Goal: Task Accomplishment & Management: Manage account settings

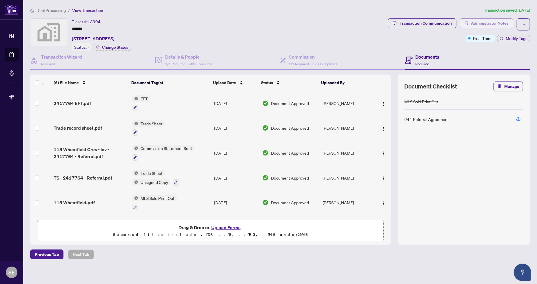
click at [498, 20] on span "Administrator Notes" at bounding box center [490, 23] width 38 height 9
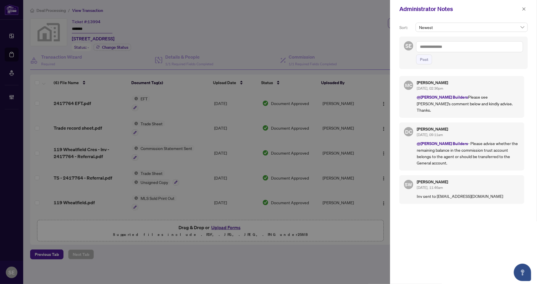
click at [439, 224] on div "MC [PERSON_NAME] [DATE], 02:36pm @[PERSON_NAME] Builders Please see [PERSON_NAM…" at bounding box center [463, 175] width 128 height 206
click at [525, 10] on icon "close" at bounding box center [523, 8] width 3 height 3
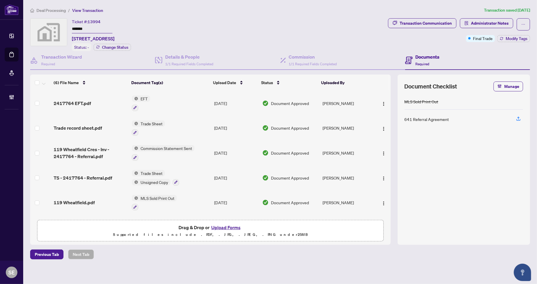
drag, startPoint x: 399, startPoint y: 28, endPoint x: 345, endPoint y: 76, distance: 72.3
click at [399, 28] on span "Transaction Communication" at bounding box center [422, 24] width 68 height 12
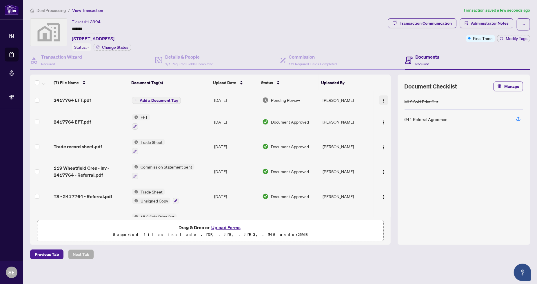
click at [381, 100] on img "button" at bounding box center [383, 100] width 5 height 5
click at [392, 149] on span "Document Permissions" at bounding box center [409, 147] width 55 height 6
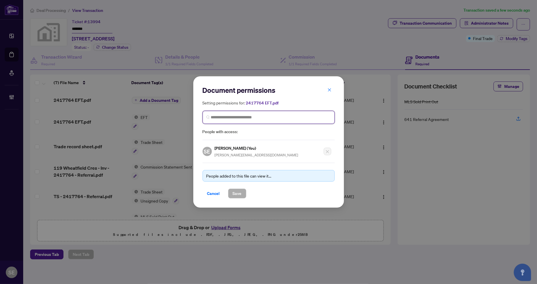
click at [232, 117] on input "search" at bounding box center [271, 117] width 120 height 6
type input "*****"
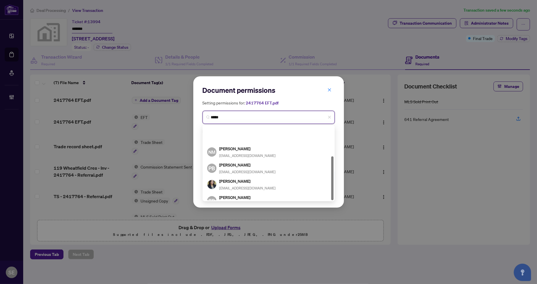
scroll to position [51, 0]
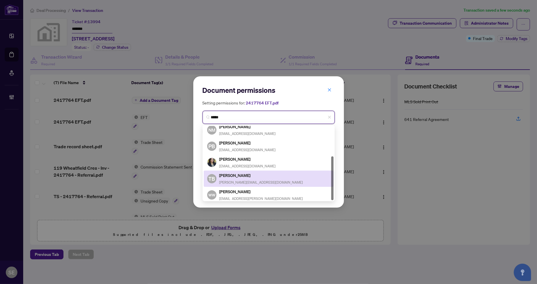
click at [259, 175] on div "TB [PERSON_NAME] [PERSON_NAME][EMAIL_ADDRESS][DOMAIN_NAME]" at bounding box center [268, 178] width 123 height 13
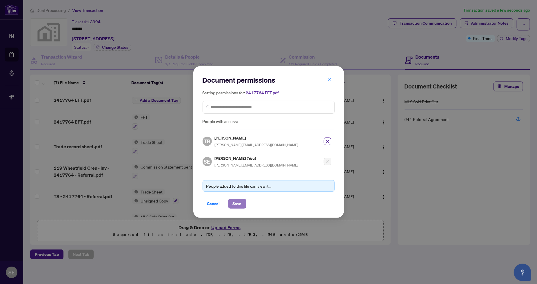
click at [234, 199] on span "Save" at bounding box center [237, 203] width 9 height 9
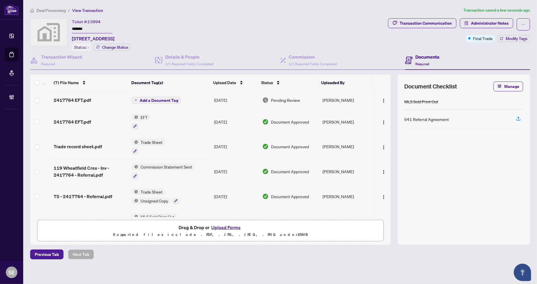
click at [355, 98] on td "[PERSON_NAME]" at bounding box center [346, 100] width 53 height 19
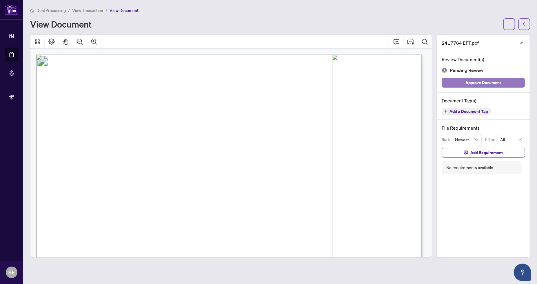
drag, startPoint x: 496, startPoint y: 84, endPoint x: 499, endPoint y: 77, distance: 8.0
click at [496, 83] on span "Approve Document" at bounding box center [483, 82] width 36 height 9
click at [527, 22] on button "button" at bounding box center [524, 24] width 12 height 12
